Goal: Check status: Check status

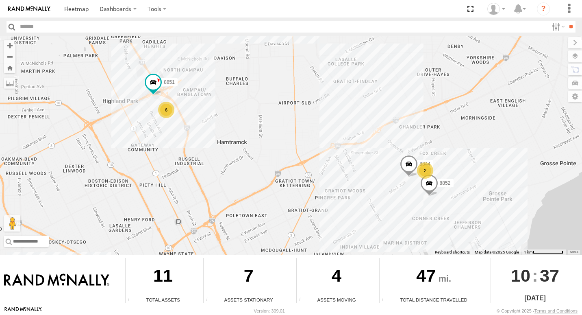
click at [399, 180] on div "6 2 8852 8851 8844" at bounding box center [291, 145] width 582 height 219
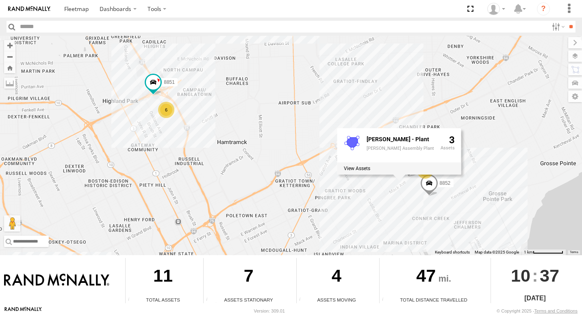
click at [399, 174] on div "MACK - Plant Mack Assembly Plant 3" at bounding box center [399, 151] width 124 height 46
click at [169, 111] on div "6" at bounding box center [166, 110] width 16 height 16
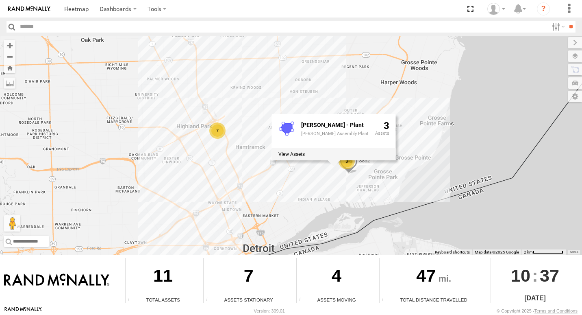
drag, startPoint x: 278, startPoint y: 169, endPoint x: 197, endPoint y: 77, distance: 122.7
click at [202, 78] on div "8852 7 3 MACK - Plant Mack Assembly Plant 3" at bounding box center [291, 145] width 582 height 219
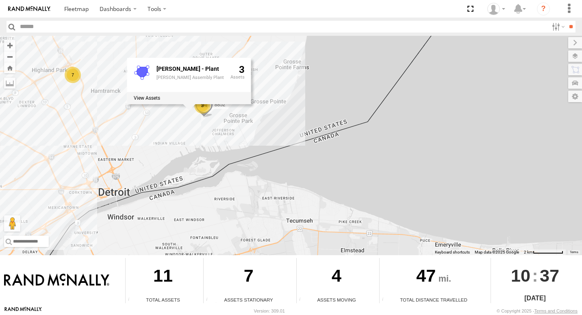
click at [213, 126] on div "8852 7 3 MACK - Plant Mack Assembly Plant 3" at bounding box center [291, 145] width 582 height 219
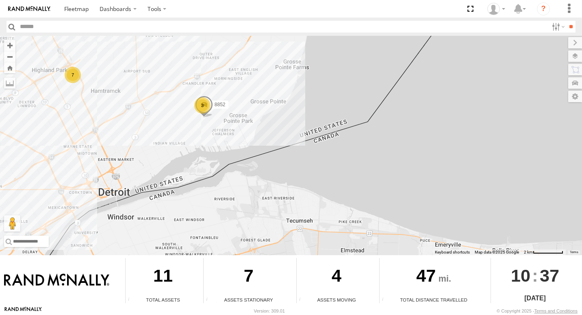
click at [189, 105] on div "8852 7 3" at bounding box center [291, 145] width 582 height 219
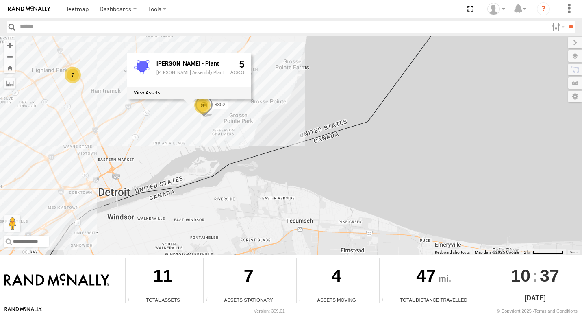
click at [200, 104] on div "3" at bounding box center [202, 105] width 16 height 16
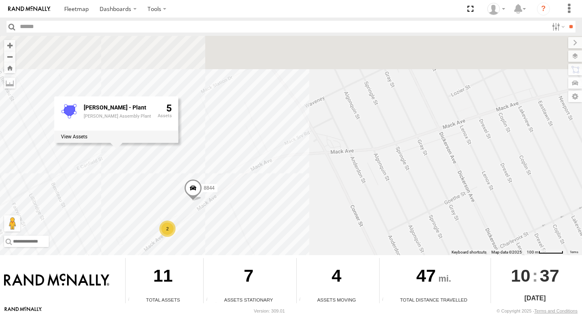
drag, startPoint x: 117, startPoint y: 104, endPoint x: 154, endPoint y: 189, distance: 92.8
click at [154, 189] on div "8852 8844 2 MACK - Plant Mack Assembly Plant 5" at bounding box center [291, 145] width 582 height 219
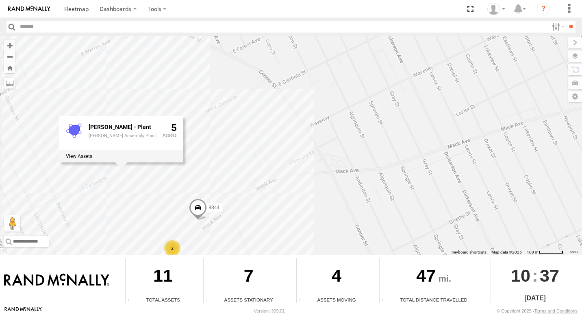
click at [138, 141] on div at bounding box center [122, 141] width 67 height 0
click at [139, 158] on div at bounding box center [121, 156] width 124 height 12
click at [171, 247] on div "2" at bounding box center [172, 248] width 16 height 16
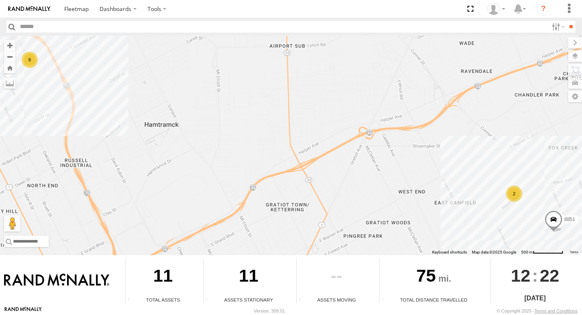
drag, startPoint x: 31, startPoint y: 57, endPoint x: 31, endPoint y: 62, distance: 4.9
click at [31, 57] on div "8" at bounding box center [30, 60] width 16 height 16
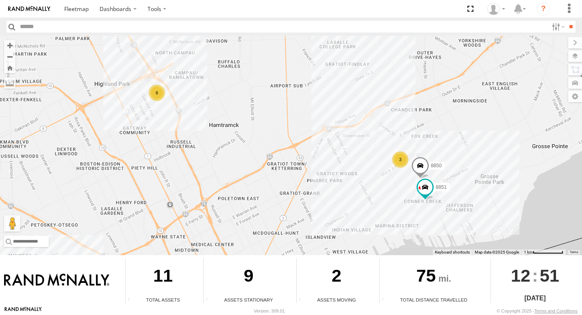
click at [161, 91] on div "6" at bounding box center [157, 93] width 16 height 16
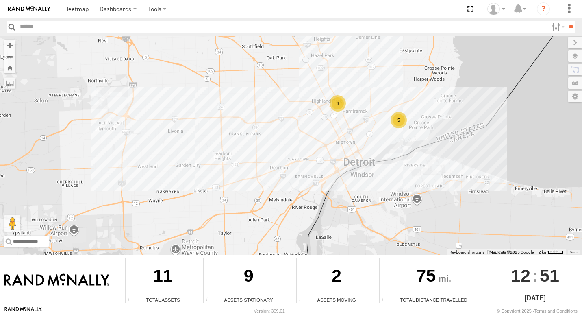
click at [397, 126] on div "5" at bounding box center [399, 120] width 16 height 16
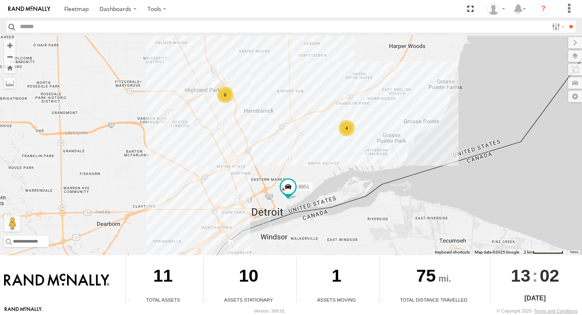
click at [347, 128] on div "4" at bounding box center [347, 128] width 16 height 16
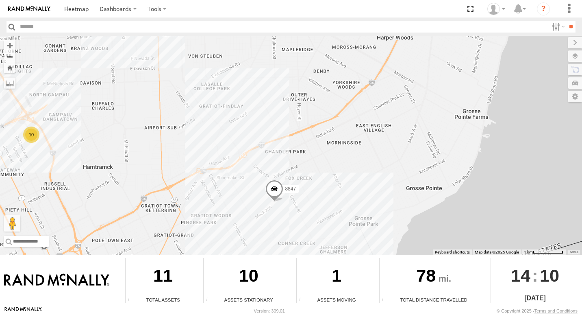
click at [33, 138] on div "10" at bounding box center [31, 134] width 16 height 16
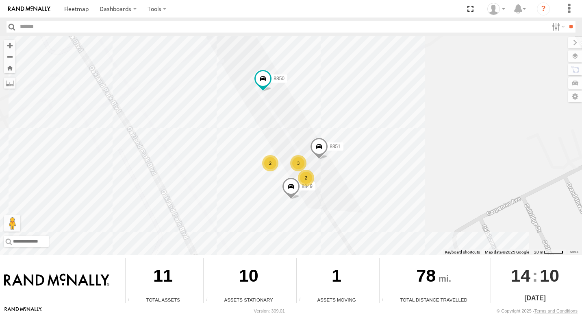
click at [306, 178] on div "2" at bounding box center [306, 177] width 16 height 16
